Goal: Task Accomplishment & Management: Complete application form

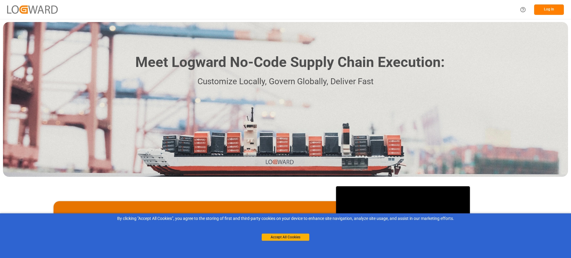
click at [547, 10] on button "Log In" at bounding box center [549, 9] width 30 height 10
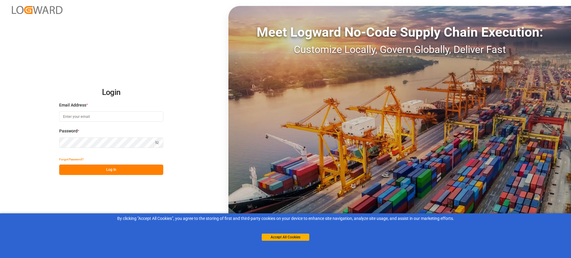
type input "melitta.dlog@delisle-sa.com"
click at [97, 168] on button "Log In" at bounding box center [111, 169] width 104 height 10
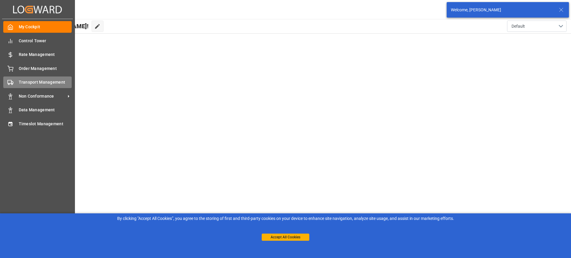
click at [37, 85] on span "Transport Management" at bounding box center [45, 82] width 53 height 6
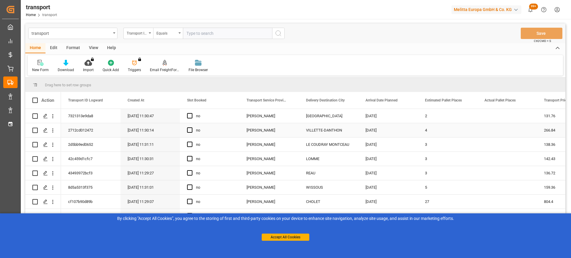
scroll to position [30, 0]
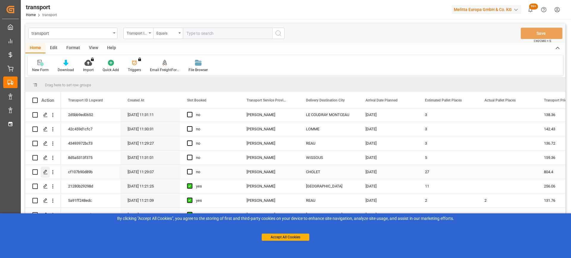
click at [45, 172] on polygon "Press SPACE to select this row." at bounding box center [45, 171] width 3 height 3
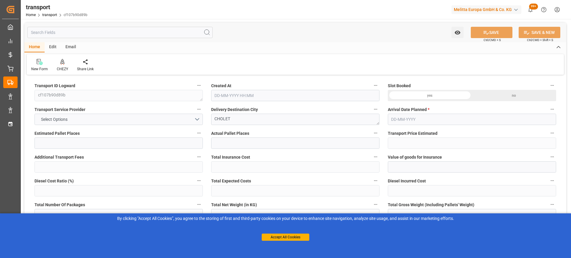
type input "27"
type input "804.4"
type input "0"
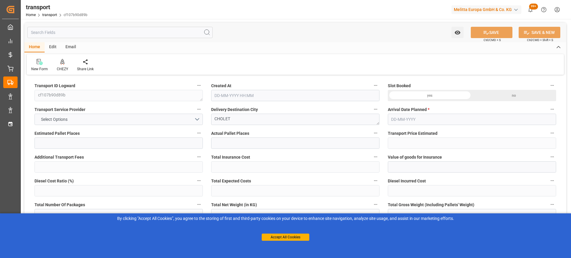
type input "777.2113"
type input "-27.1887"
type input "0"
type input "7073.542"
type input "10999.72"
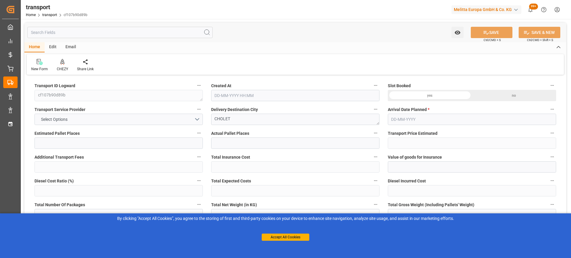
type input "35181.52"
type input "49"
type input "38"
type input "1142"
type input "55"
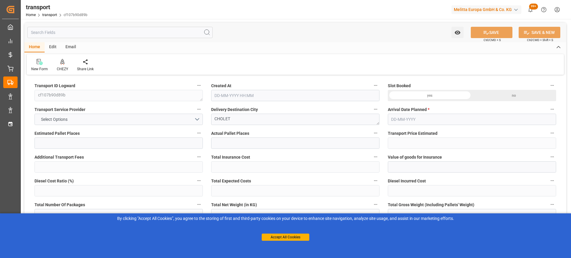
type input "101"
type input "9344.736"
type input "0"
type input "4710.8598"
type input "0"
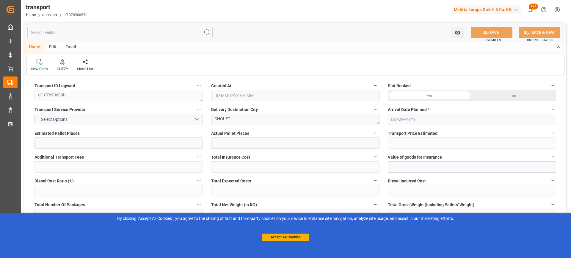
type input "0"
type input "21"
type input "35"
type input "03-09-2025 11:29"
type input "[DATE]"
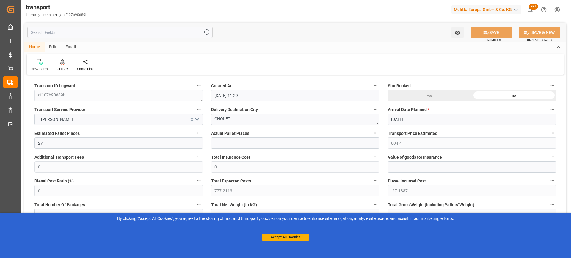
type input "[DATE]"
drag, startPoint x: 239, startPoint y: 118, endPoint x: 211, endPoint y: 119, distance: 27.9
click at [211, 119] on textarea "CHOLET" at bounding box center [295, 119] width 168 height 11
click at [63, 64] on icon at bounding box center [62, 62] width 4 height 6
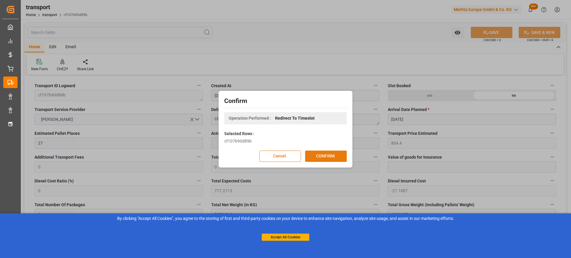
click at [322, 155] on button "CONFIRM" at bounding box center [326, 155] width 42 height 11
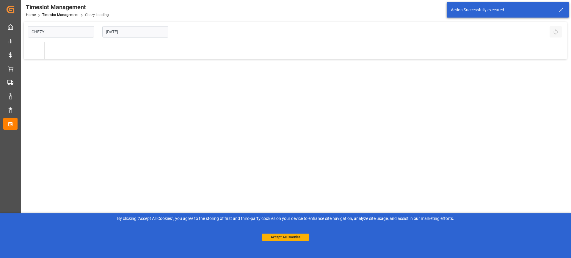
type input "Chezy Loading"
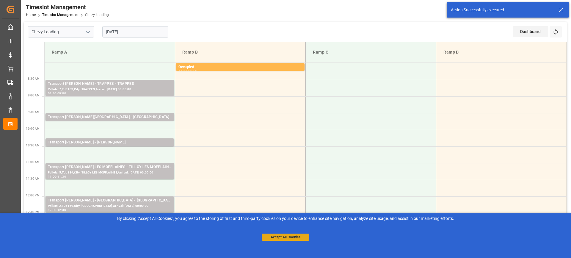
click at [270, 237] on button "Accept All Cookies" at bounding box center [286, 236] width 48 height 7
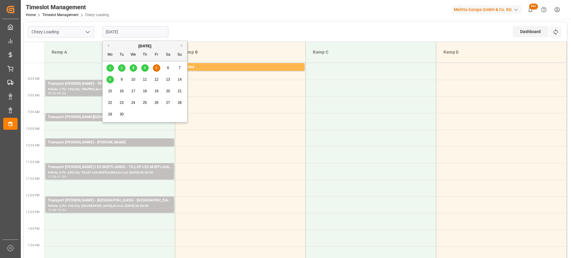
click at [122, 32] on input "[DATE]" at bounding box center [135, 31] width 66 height 11
click at [145, 68] on span "4" at bounding box center [145, 68] width 2 height 4
type input "[DATE]"
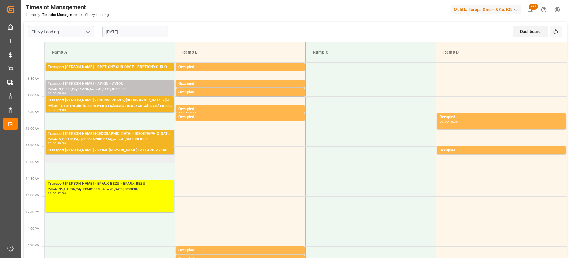
scroll to position [30, 0]
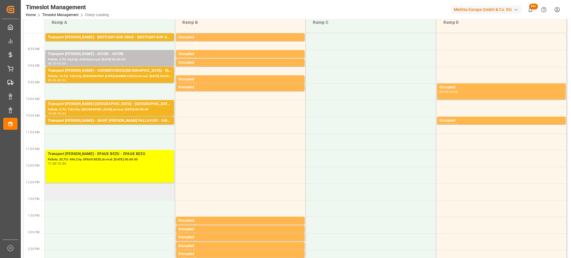
click at [81, 191] on td at bounding box center [110, 191] width 130 height 17
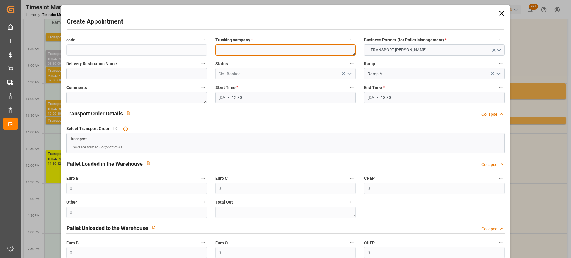
paste textarea "CHOLET"
type textarea "CHOLET"
paste textarea "CHOLET"
type textarea "CHOLET"
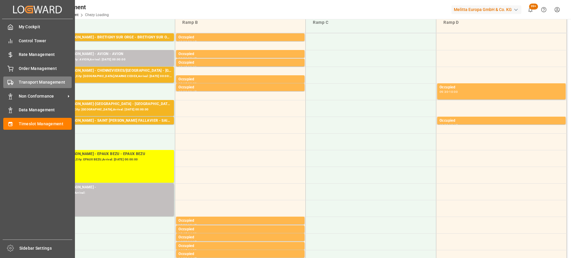
click at [21, 83] on span "Transport Management" at bounding box center [45, 82] width 53 height 6
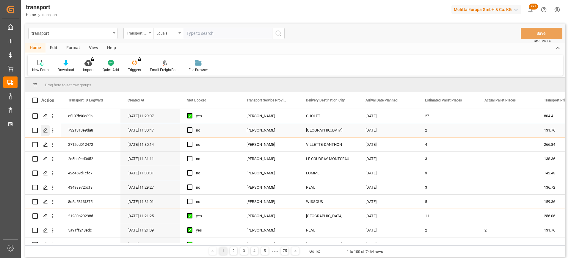
click at [45, 129] on icon "Press SPACE to select this row." at bounding box center [45, 130] width 5 height 5
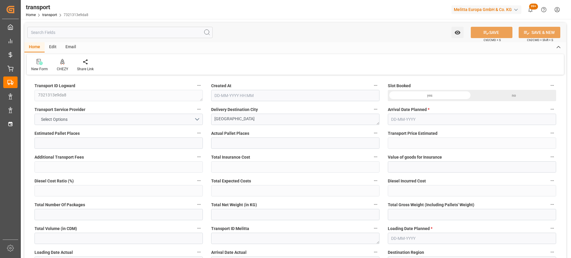
type input "2"
type input "131.76"
type input "0"
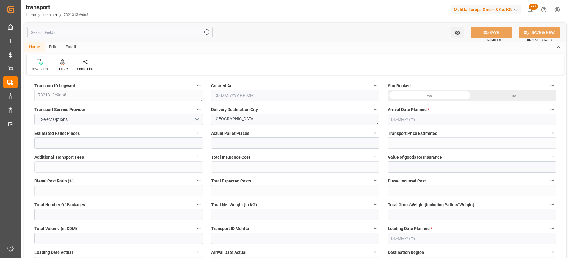
type input "127.3065"
type input "-4.4535"
type input "0"
type input "200"
type input "356.4"
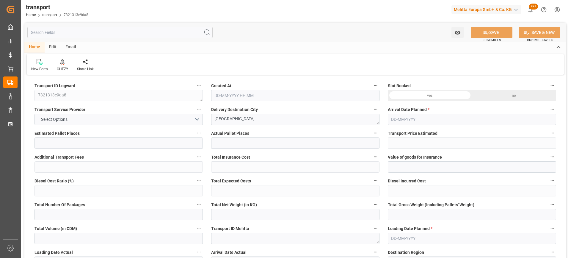
type input "1580"
type input "77"
type input "1"
type input "20"
type input "2"
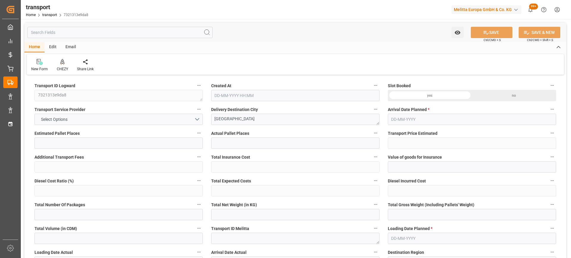
type input "101"
type input "292"
type input "0"
type input "4710.8598"
type input "0"
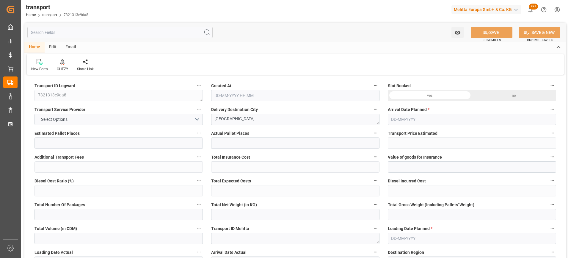
type input "0"
type input "21"
type input "35"
type input "[DATE] 11:30"
type input "[DATE]"
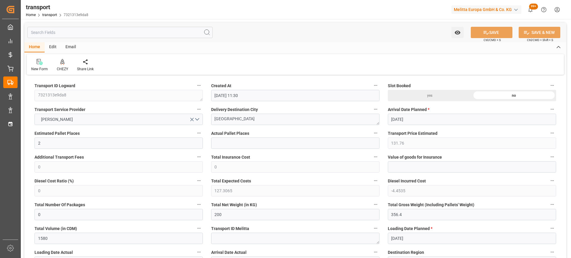
type input "[DATE]"
drag, startPoint x: 257, startPoint y: 119, endPoint x: 201, endPoint y: 119, distance: 56.2
click at [66, 65] on div "CHEZY" at bounding box center [62, 65] width 20 height 13
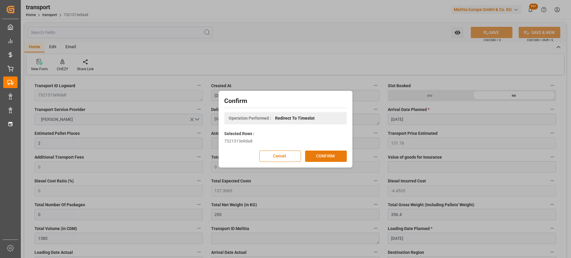
click at [319, 158] on button "CONFIRM" at bounding box center [326, 155] width 42 height 11
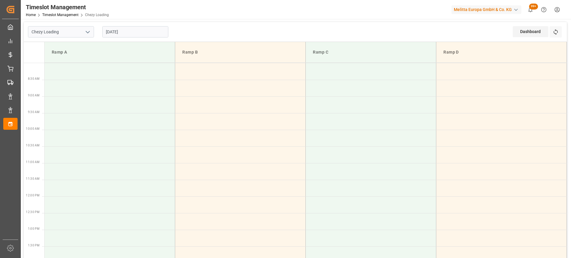
click at [110, 33] on input "[DATE]" at bounding box center [135, 31] width 66 height 11
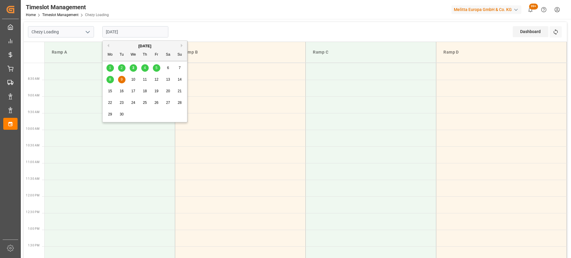
click at [110, 77] on div "8" at bounding box center [109, 79] width 7 height 7
type input "[DATE]"
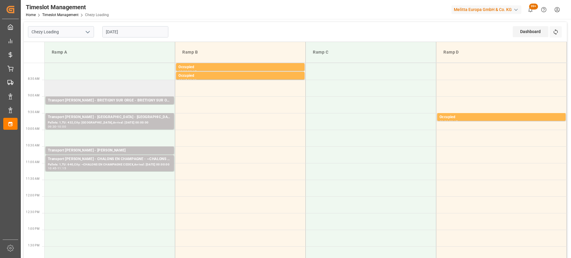
click at [86, 83] on td at bounding box center [110, 88] width 130 height 17
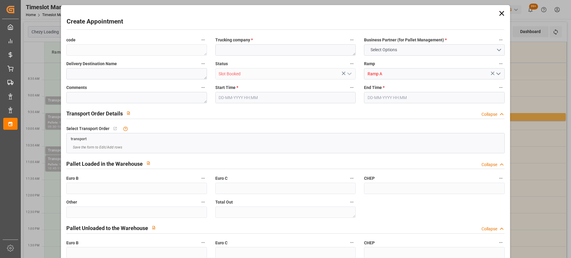
type input "0"
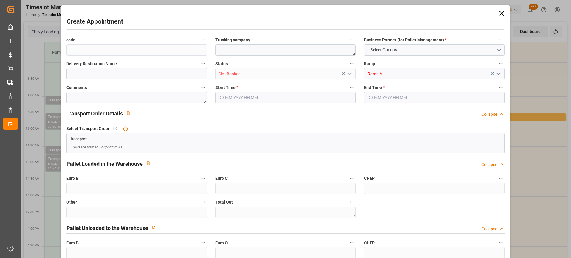
type input "0"
type input "08-09-2025 08:30"
type input "08-09-2025 08:45"
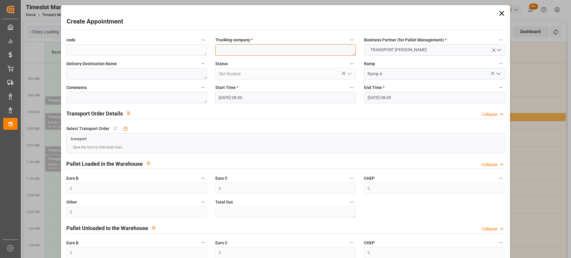
paste textarea "[GEOGRAPHIC_DATA]"
type textarea "[GEOGRAPHIC_DATA]"
paste textarea "[GEOGRAPHIC_DATA]"
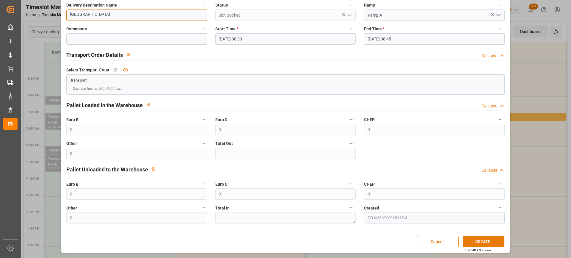
type textarea "[GEOGRAPHIC_DATA]"
click at [479, 240] on button "CREATE" at bounding box center [483, 241] width 42 height 11
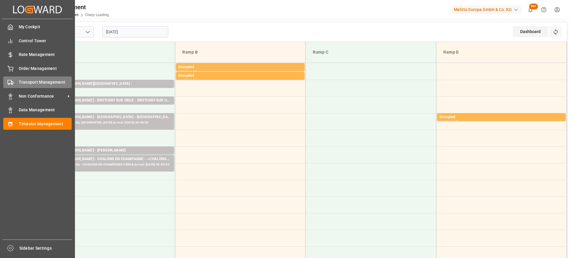
click at [42, 82] on span "Transport Management" at bounding box center [45, 82] width 53 height 6
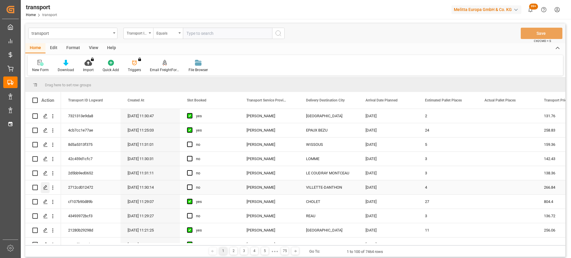
click at [43, 188] on div "Press SPACE to select this row." at bounding box center [45, 187] width 9 height 11
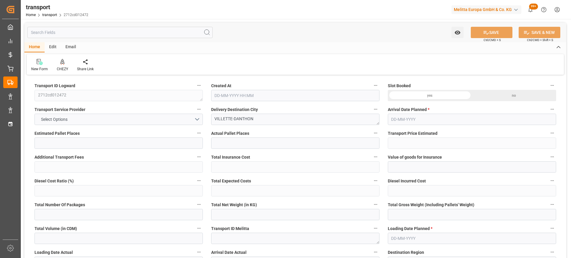
type input "4"
type input "266.84"
type input "0"
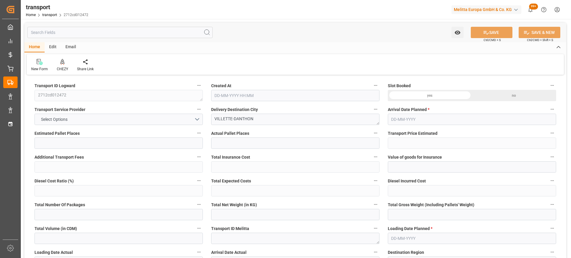
type input "257.8208"
type input "-9.0192"
type input "0"
type input "356"
type input "691.824"
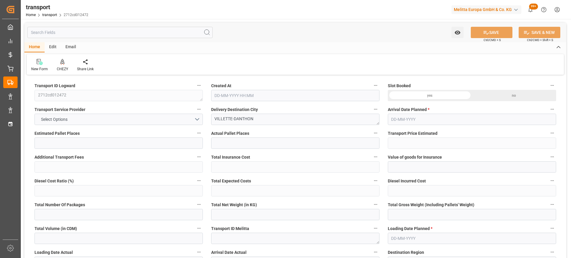
type input "2577.6"
type input "38"
type input "0"
type input "150"
type input "5"
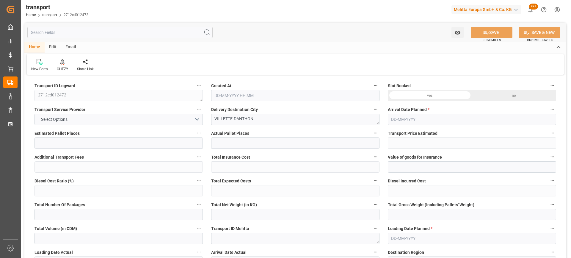
type input "101"
type input "561.12"
type input "0"
type input "4710.8598"
type input "0"
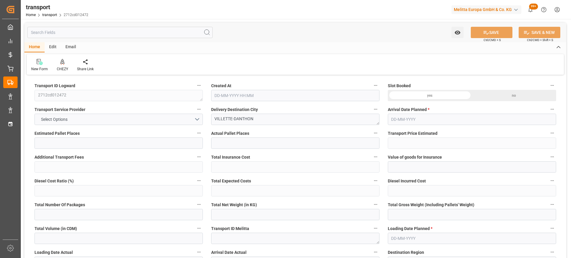
type input "0"
type input "21"
type input "35"
type input "[DATE] 11:30"
type input "[DATE]"
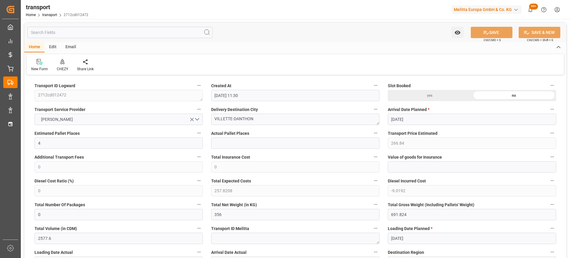
type input "[DATE]"
drag, startPoint x: 261, startPoint y: 121, endPoint x: 203, endPoint y: 118, distance: 58.4
click at [61, 62] on icon at bounding box center [62, 62] width 4 height 6
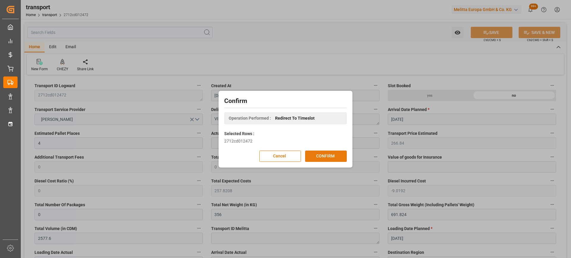
click at [323, 156] on button "CONFIRM" at bounding box center [326, 155] width 42 height 11
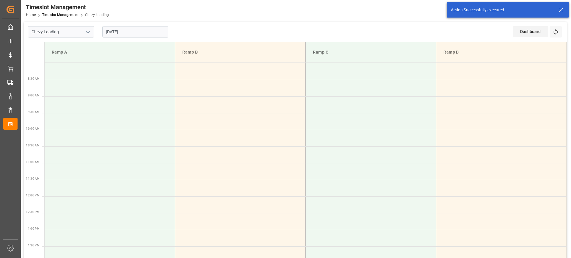
click at [117, 31] on input "[DATE]" at bounding box center [135, 31] width 66 height 11
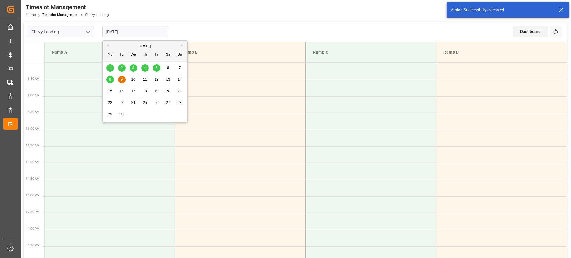
click at [110, 78] on span "8" at bounding box center [110, 79] width 2 height 4
type input "[DATE]"
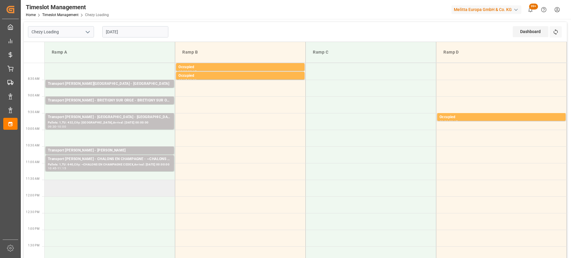
click at [76, 187] on td at bounding box center [110, 188] width 130 height 17
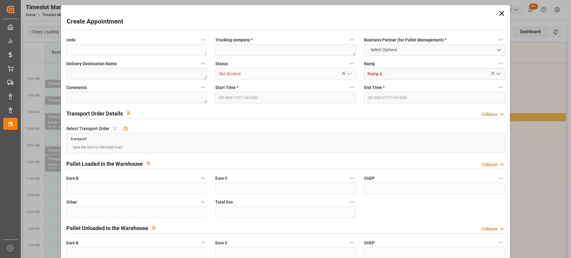
type input "0"
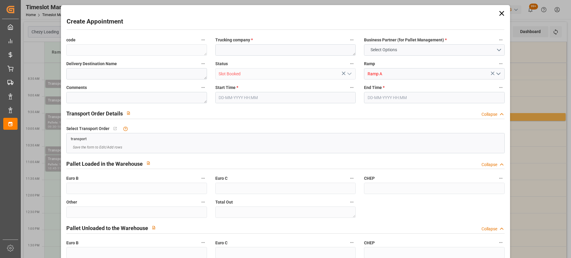
type input "0"
type input "08-09-2025 11:30"
type input "08-09-2025 12:00"
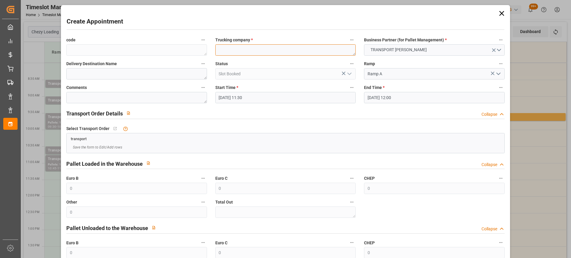
paste textarea "VILLETTE-DANTHON"
type textarea "VILLETTE-DANTHON"
paste textarea "VILLETTE-DANTHON"
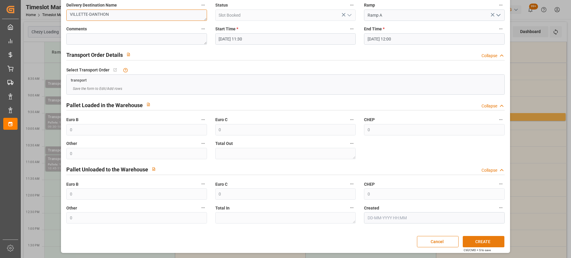
type textarea "VILLETTE-DANTHON"
click at [480, 240] on button "CREATE" at bounding box center [483, 241] width 42 height 11
